Goal: Information Seeking & Learning: Learn about a topic

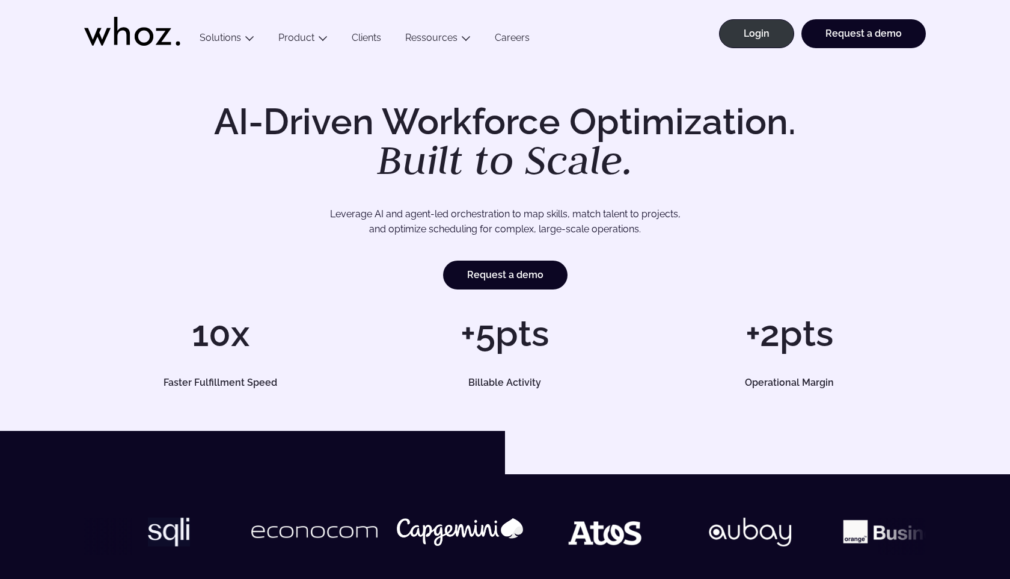
click at [506, 33] on link "Careers" at bounding box center [512, 40] width 59 height 16
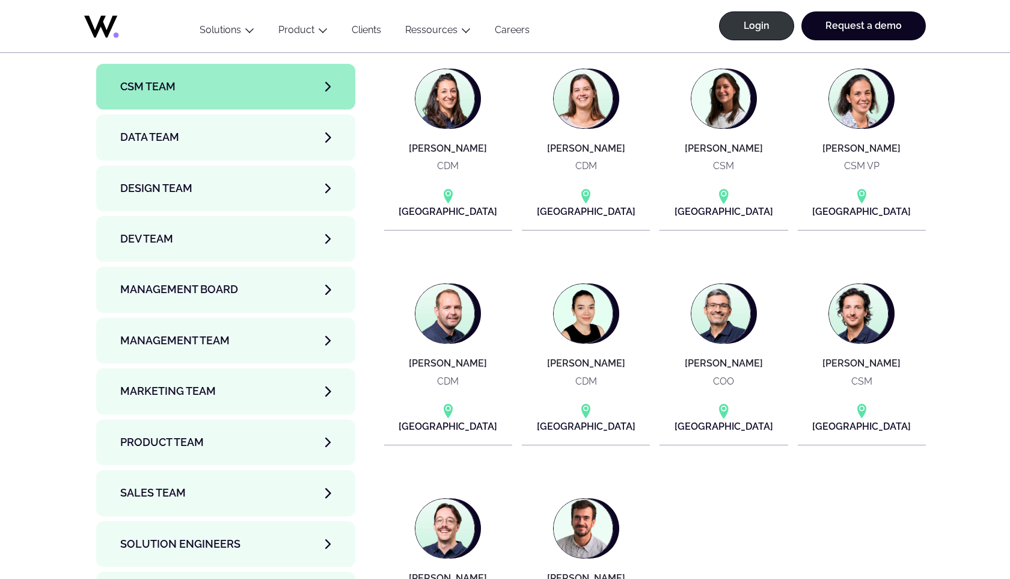
scroll to position [4071, 0]
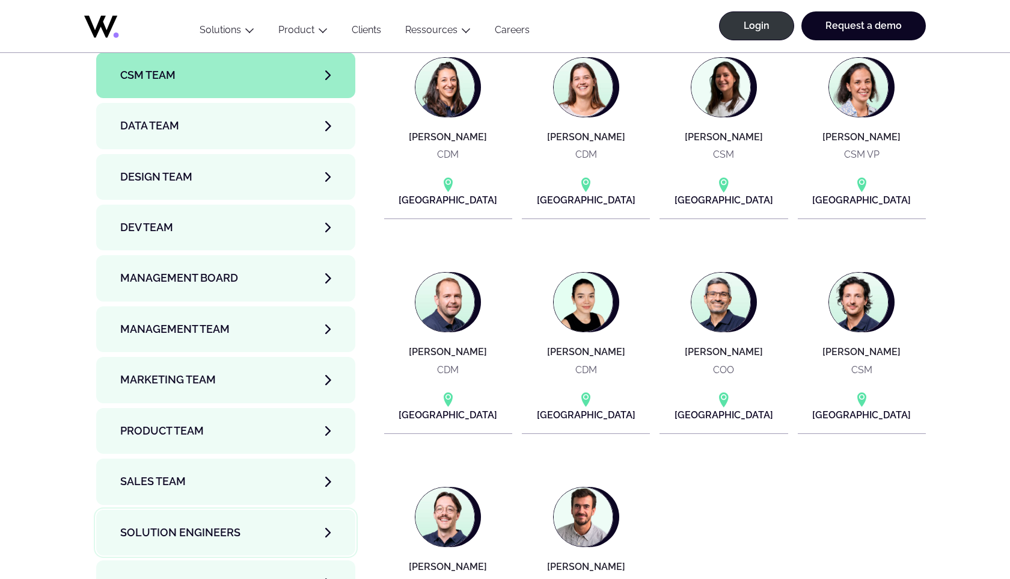
click at [218, 524] on span "Solution Engineers" at bounding box center [180, 532] width 120 height 17
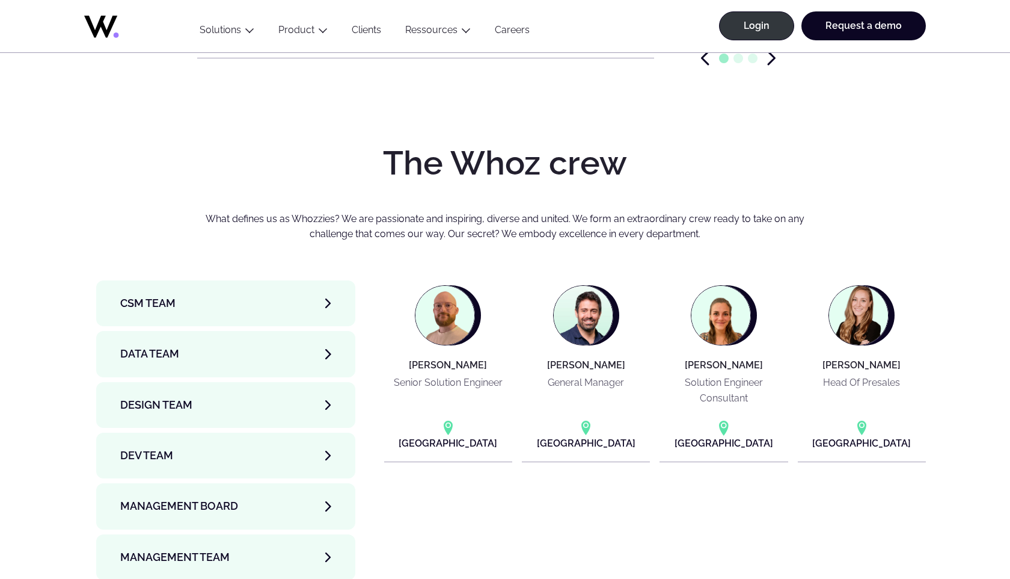
scroll to position [3841, 0]
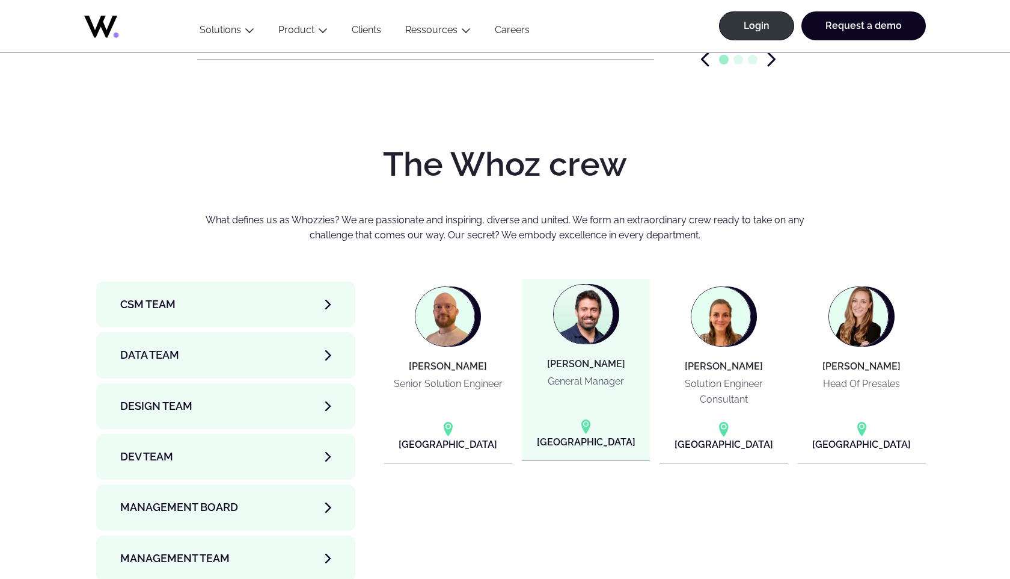
click at [573, 312] on article "[PERSON_NAME] General Manager [GEOGRAPHIC_DATA]" at bounding box center [586, 370] width 128 height 182
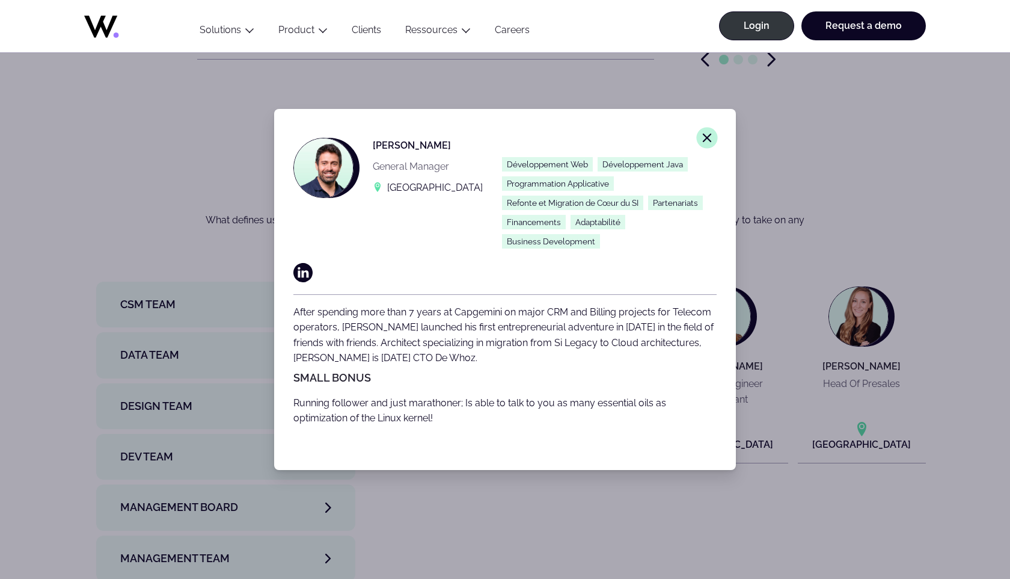
click at [712, 138] on icon "Close modal window." at bounding box center [707, 137] width 11 height 11
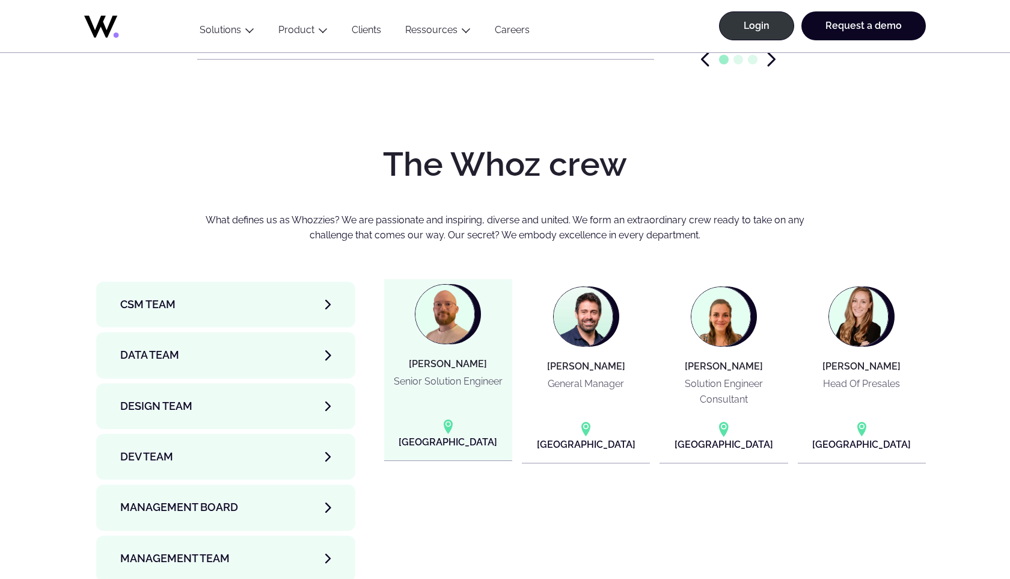
click at [445, 293] on article "[PERSON_NAME] Senior Solution Engineer [GEOGRAPHIC_DATA]" at bounding box center [448, 370] width 128 height 182
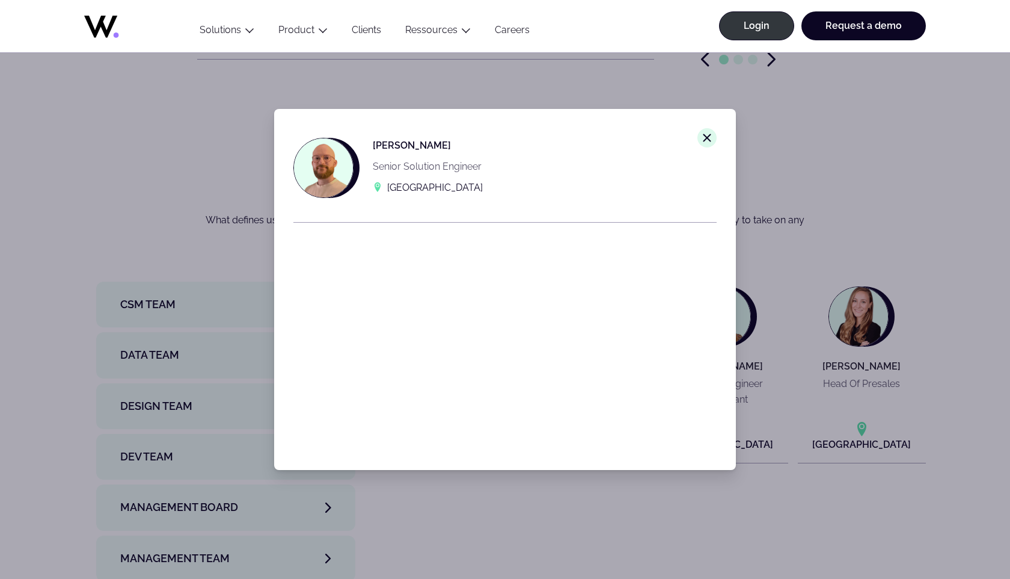
drag, startPoint x: 452, startPoint y: 141, endPoint x: 366, endPoint y: 141, distance: 85.4
click at [366, 141] on div "[PERSON_NAME] Senior Solution Engineer [GEOGRAPHIC_DATA]" at bounding box center [496, 168] width 404 height 60
copy p "[PERSON_NAME]"
click at [707, 134] on icon "Close modal window." at bounding box center [707, 137] width 11 height 11
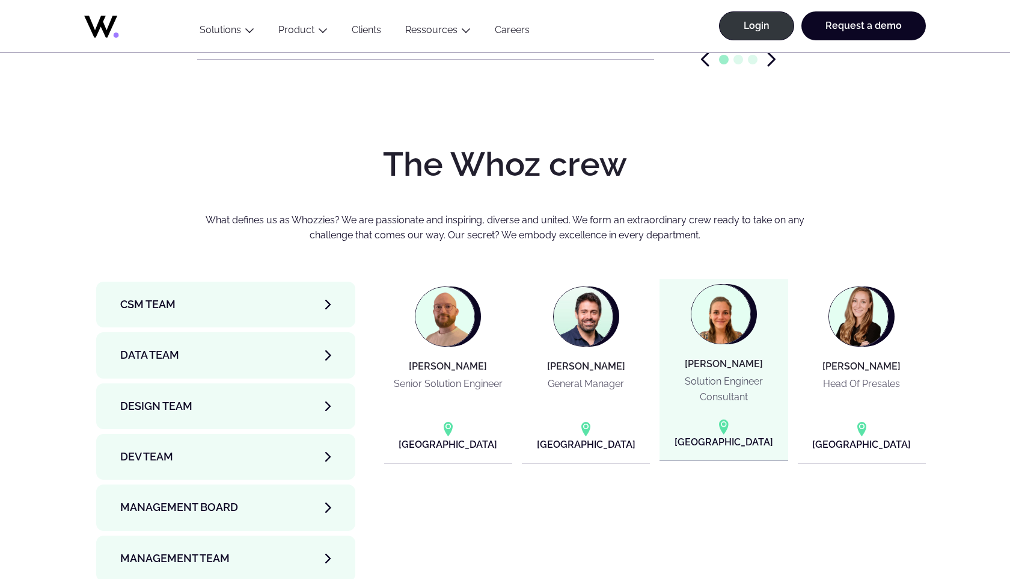
click at [708, 358] on h4 "[PERSON_NAME]" at bounding box center [724, 363] width 78 height 11
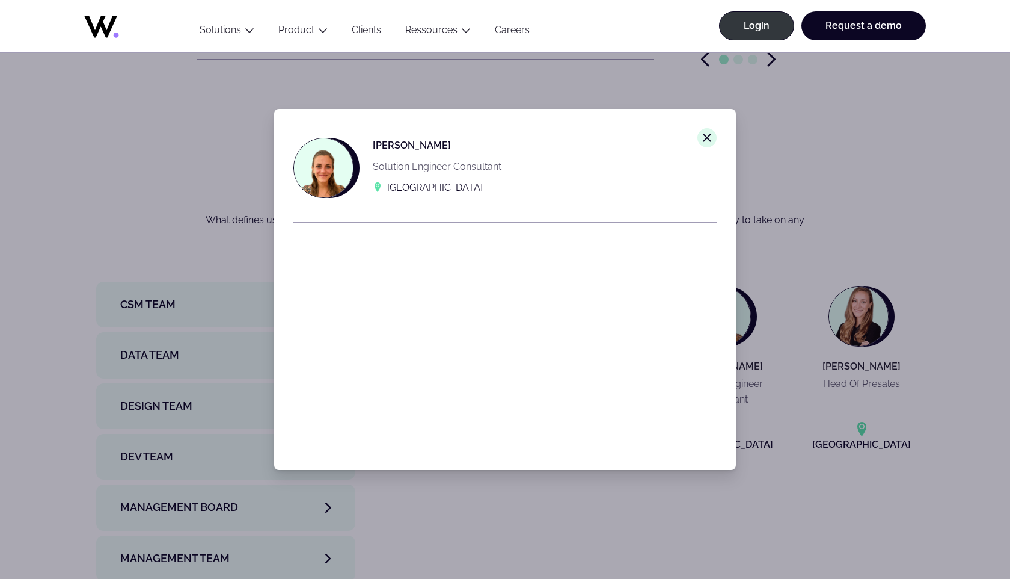
drag, startPoint x: 471, startPoint y: 143, endPoint x: 364, endPoint y: 140, distance: 106.5
click at [364, 140] on div "[PERSON_NAME] Solution Engineer Consultant [GEOGRAPHIC_DATA]" at bounding box center [496, 168] width 404 height 60
copy p "[PERSON_NAME]"
click at [707, 139] on line at bounding box center [707, 137] width 7 height 7
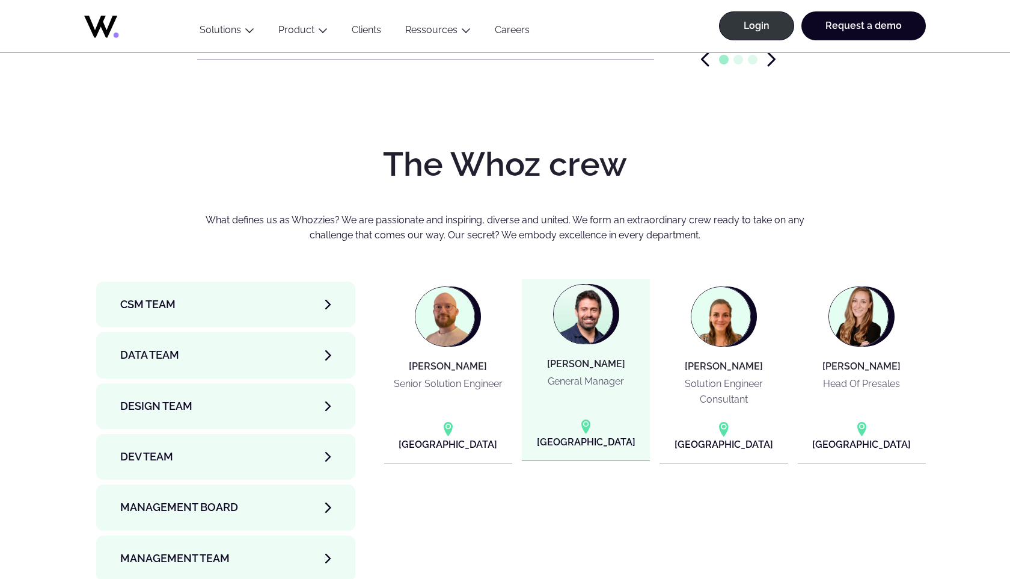
drag, startPoint x: 635, startPoint y: 301, endPoint x: 530, endPoint y: 303, distance: 104.1
click at [530, 303] on article "[PERSON_NAME] General Manager [GEOGRAPHIC_DATA]" at bounding box center [586, 370] width 128 height 182
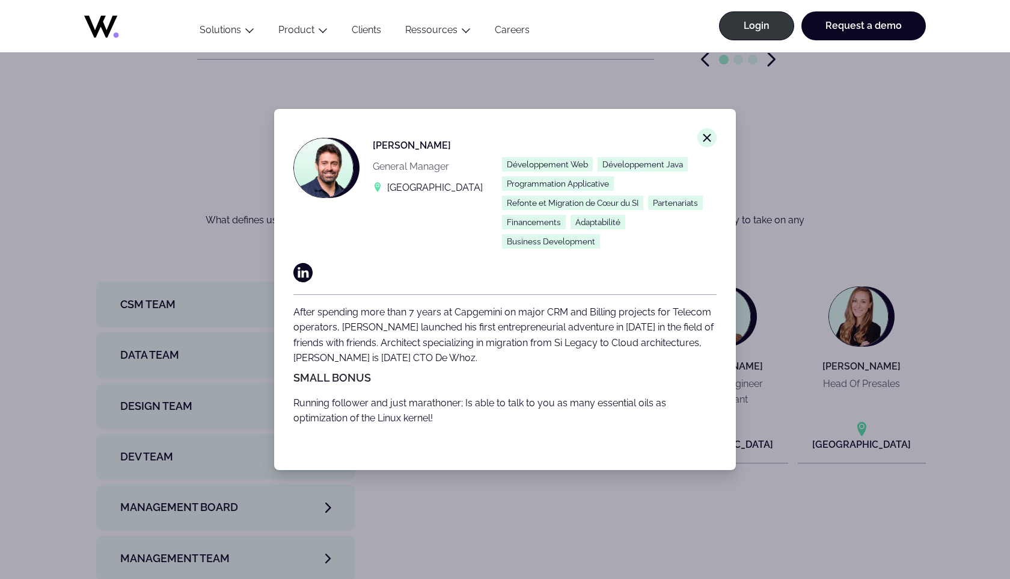
copy h4 "[PERSON_NAME]"
click at [876, 285] on div "Close modal window. [PERSON_NAME] General Manager [GEOGRAPHIC_DATA] Développeme…" at bounding box center [505, 289] width 1010 height 579
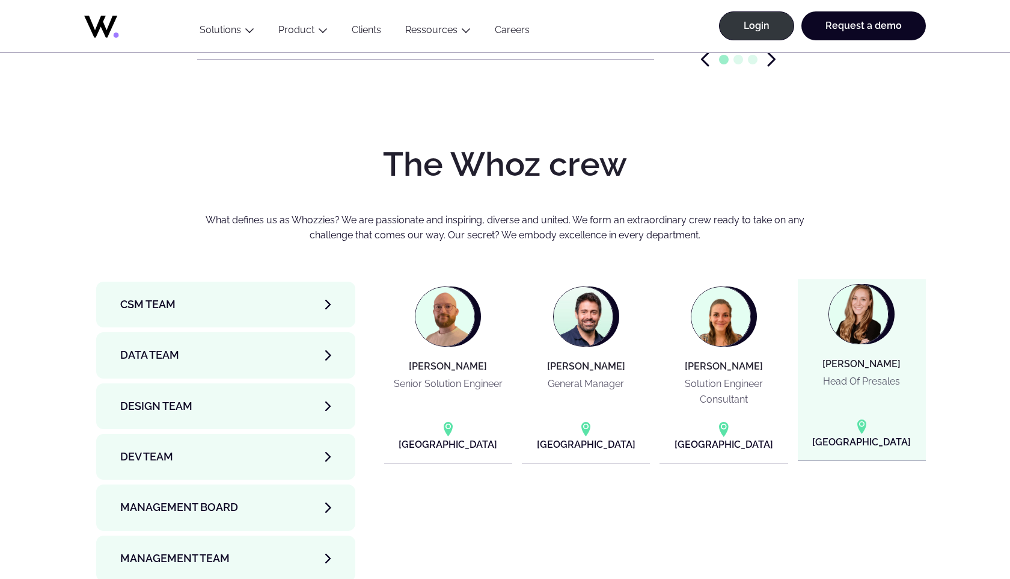
click at [862, 284] on img at bounding box center [858, 313] width 59 height 59
